Goal: Task Accomplishment & Management: Complete application form

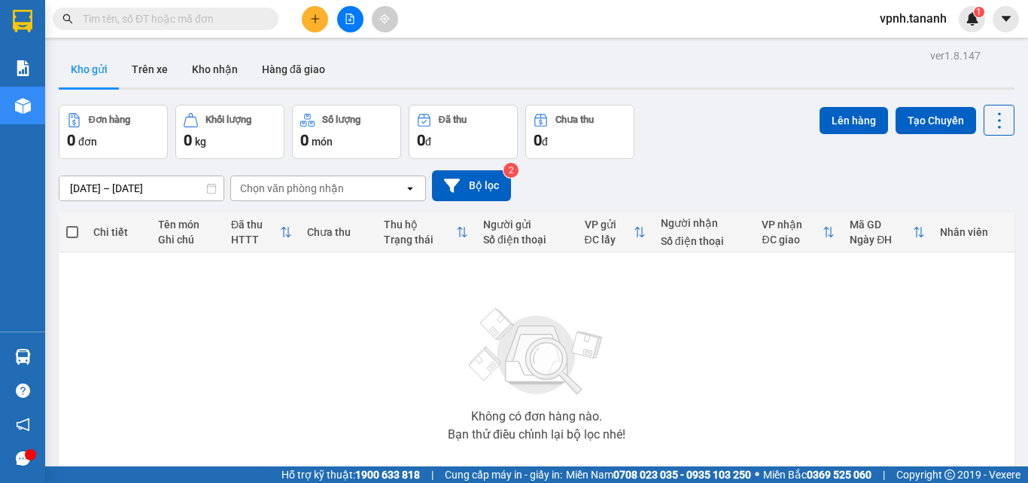
click at [318, 23] on icon "plus" at bounding box center [315, 19] width 11 height 11
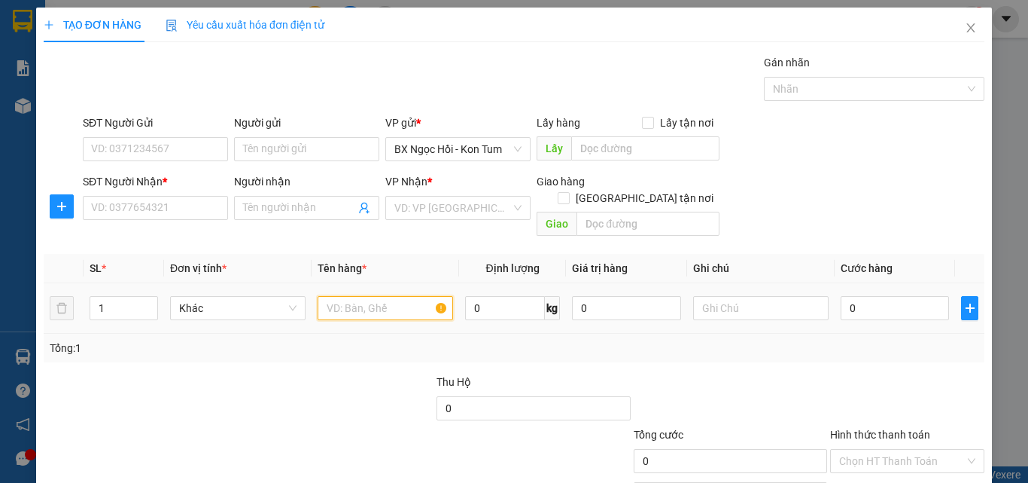
click at [359, 297] on input "text" at bounding box center [386, 308] width 136 height 24
type input "M"
type input "D"
type input "ĐỒ MÁY"
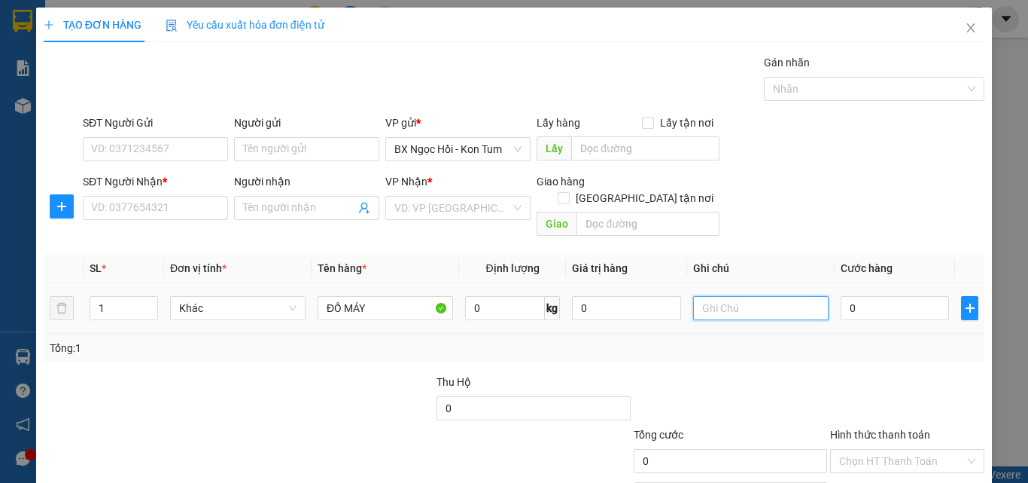
click at [724, 296] on input "text" at bounding box center [761, 308] width 136 height 24
type input "1H"
click at [879, 297] on input "0" at bounding box center [895, 308] width 108 height 24
type input "04"
type input "4"
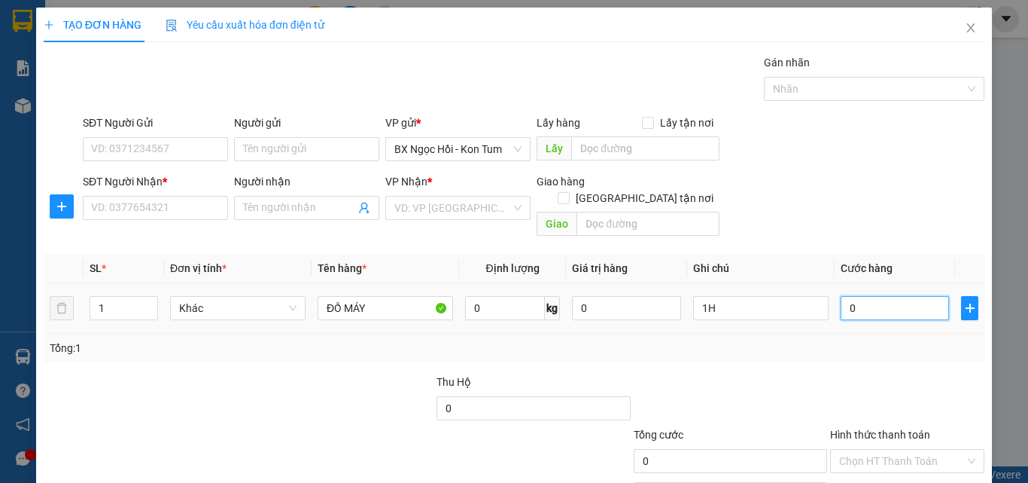
type input "4"
type input "040"
type input "40"
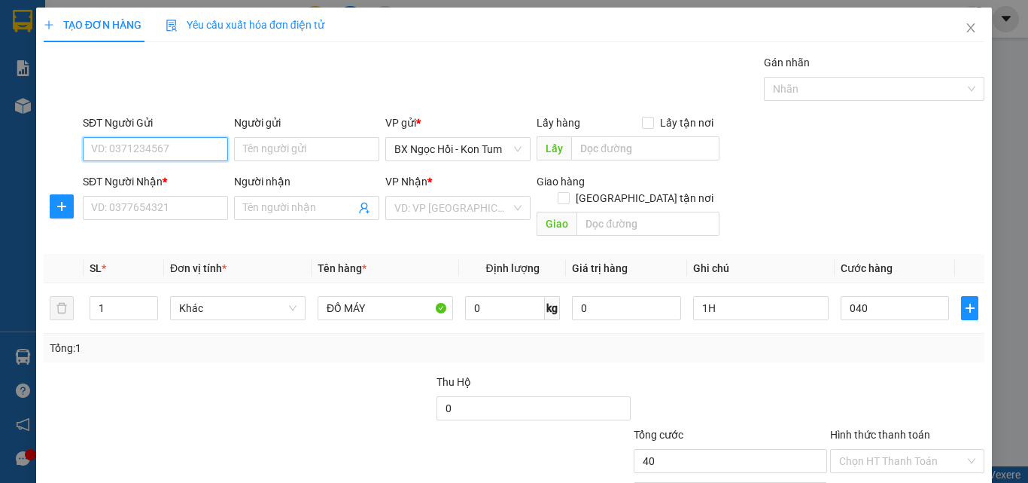
click at [114, 153] on input "SĐT Người Gửi" at bounding box center [155, 149] width 145 height 24
type input "40.000"
type input "0347354999"
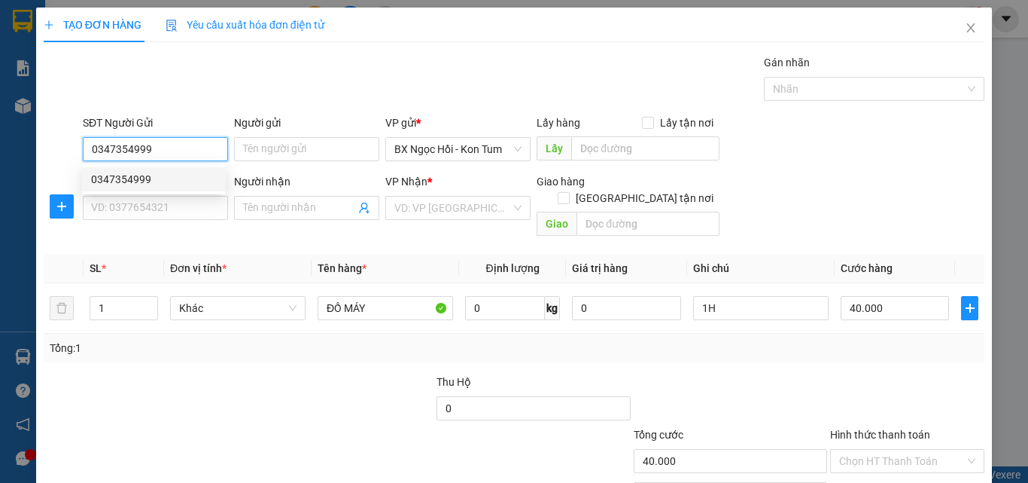
click at [125, 178] on div "0347354999" at bounding box center [154, 179] width 126 height 17
type input "0903784682"
type input "PHƯỚC VĨNH"
type input "50.000"
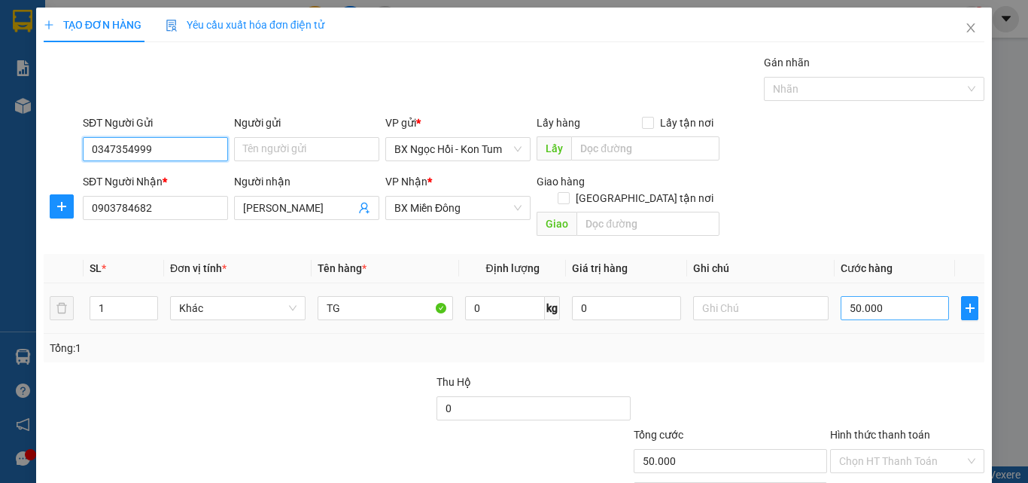
type input "0347354999"
click at [884, 296] on input "50.000" at bounding box center [895, 308] width 108 height 24
type input "0"
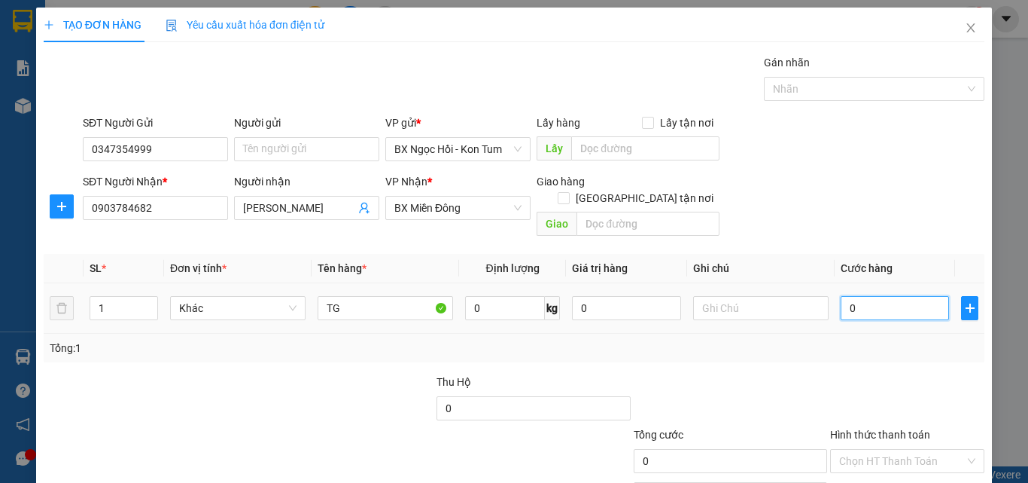
type input "4"
type input "04"
type input "40"
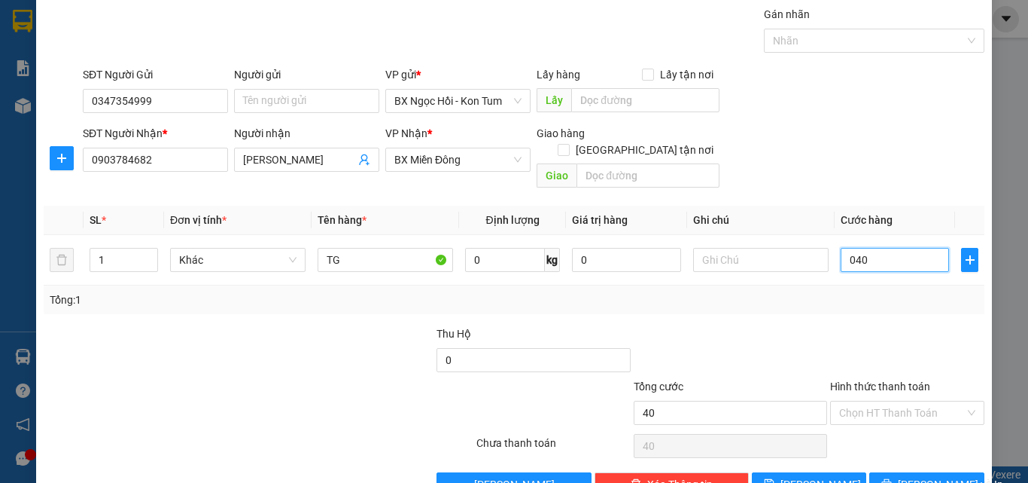
scroll to position [75, 0]
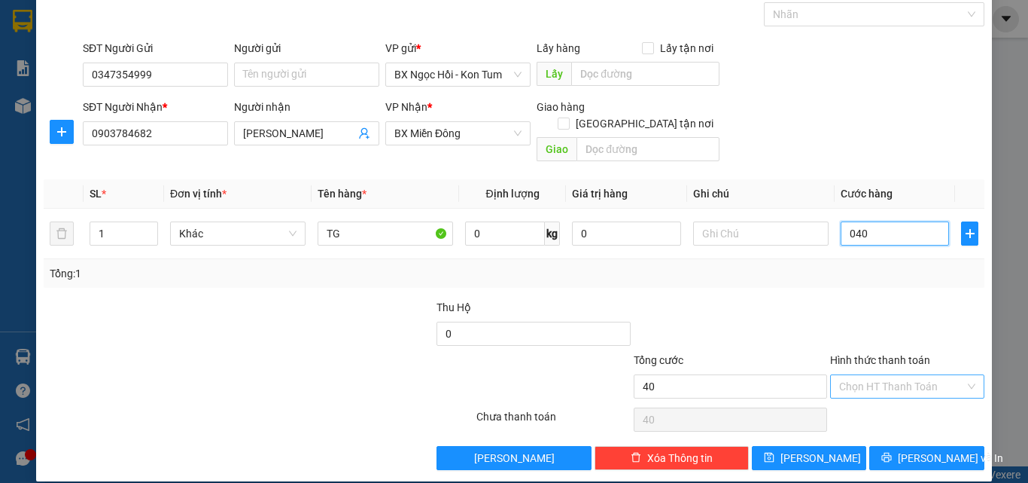
type input "040"
click at [839, 375] on input "Hình thức thanh toán" at bounding box center [902, 386] width 126 height 23
type input "40.000"
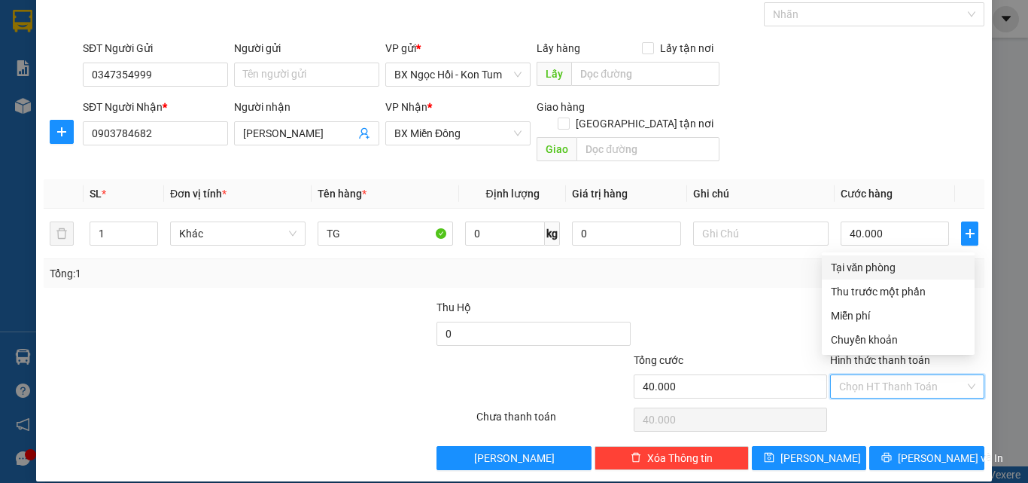
drag, startPoint x: 863, startPoint y: 267, endPoint x: 857, endPoint y: 273, distance: 8.5
click at [858, 271] on div "Tại văn phòng" at bounding box center [898, 267] width 135 height 17
type input "0"
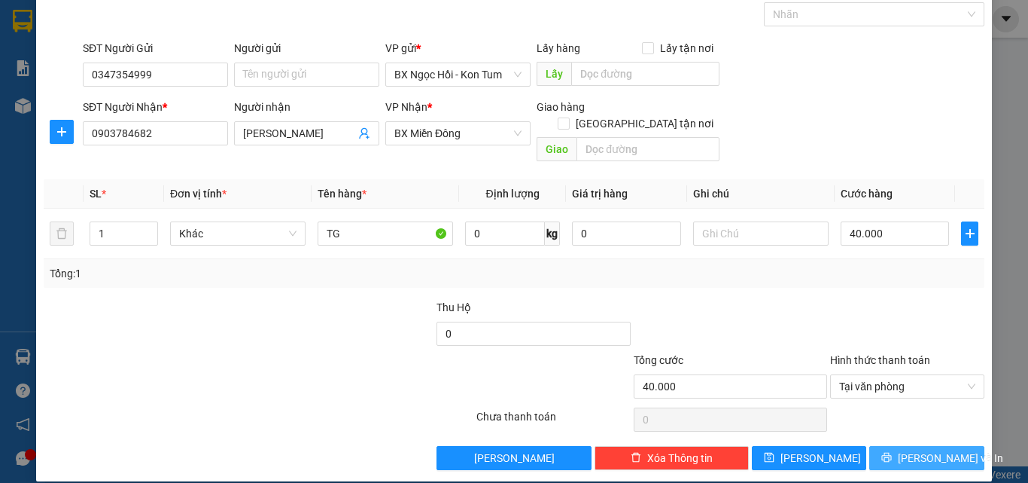
click at [928, 449] on span "Lưu và In" at bounding box center [950, 457] width 105 height 17
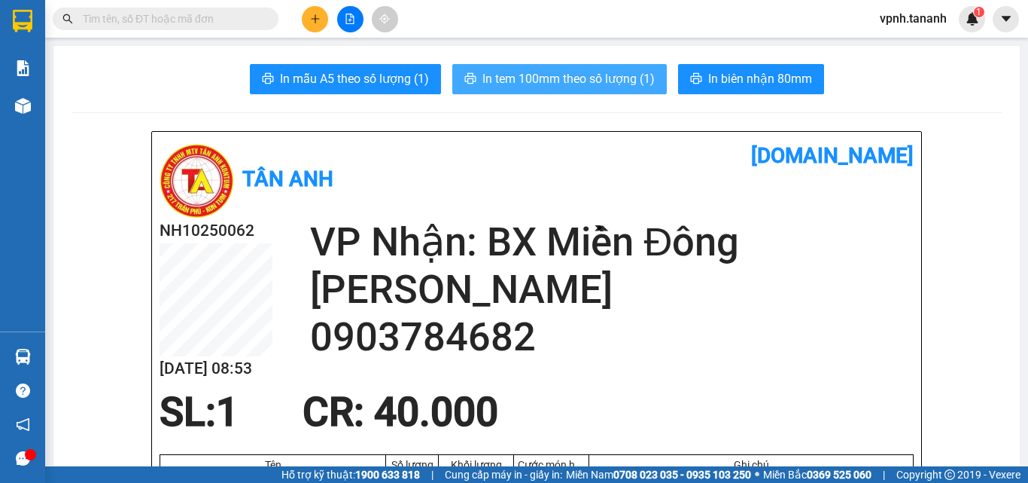
click at [633, 84] on span "In tem 100mm theo số lượng (1)" at bounding box center [569, 78] width 172 height 19
click at [588, 85] on span "In tem 100mm theo số lượng (1)" at bounding box center [569, 78] width 172 height 19
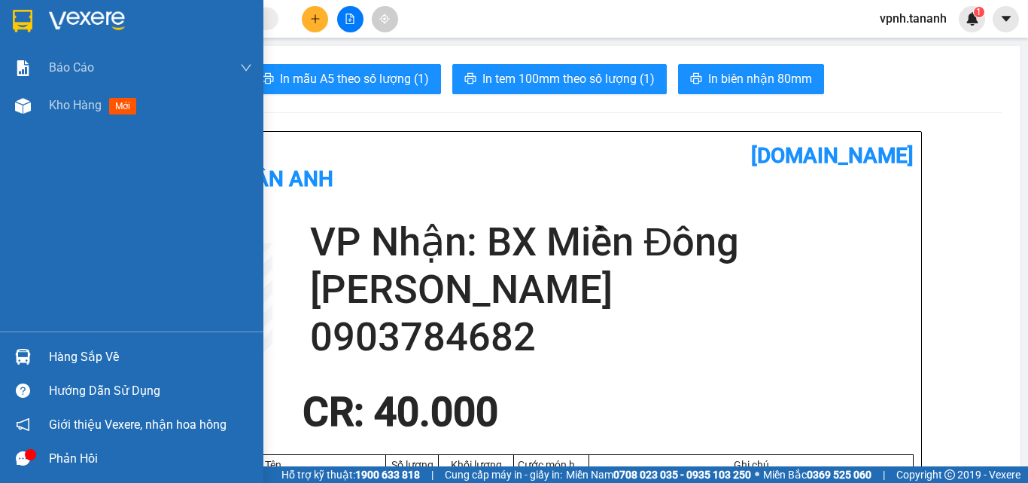
click at [29, 16] on img at bounding box center [23, 21] width 20 height 23
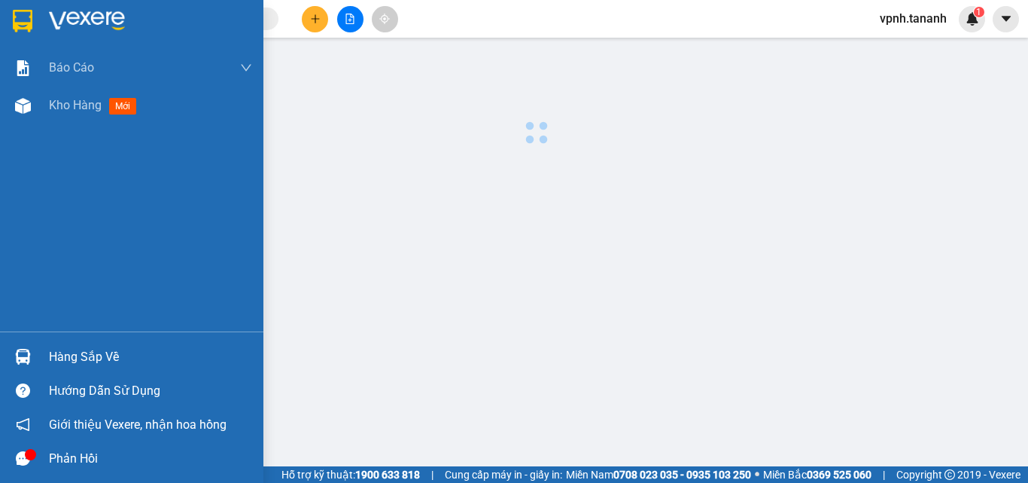
click at [29, 16] on img at bounding box center [23, 21] width 20 height 23
